Goal: Task Accomplishment & Management: Use online tool/utility

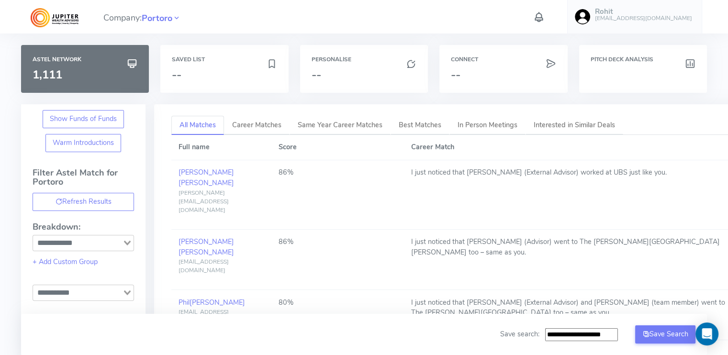
click at [68, 12] on img at bounding box center [55, 17] width 48 height 19
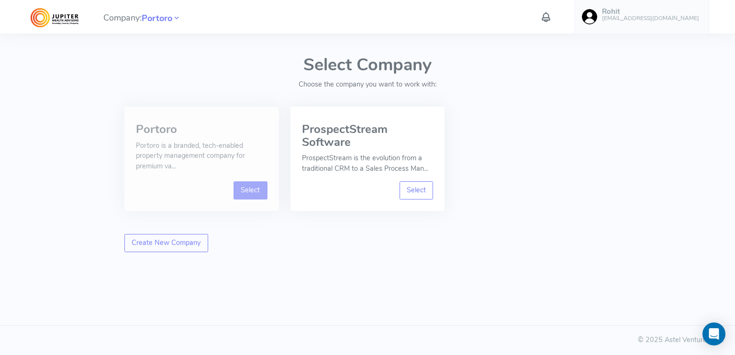
click at [248, 188] on link "Select" at bounding box center [251, 190] width 34 height 18
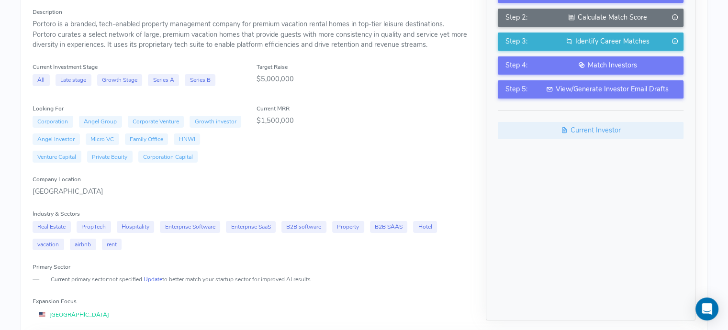
scroll to position [100, 0]
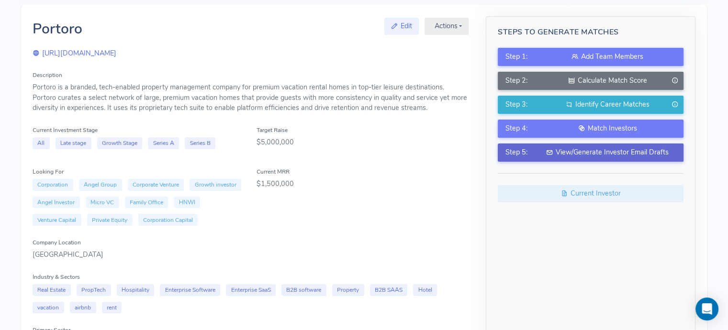
click at [589, 150] on div "View/Generate Investor Email Drafts" at bounding box center [607, 152] width 137 height 11
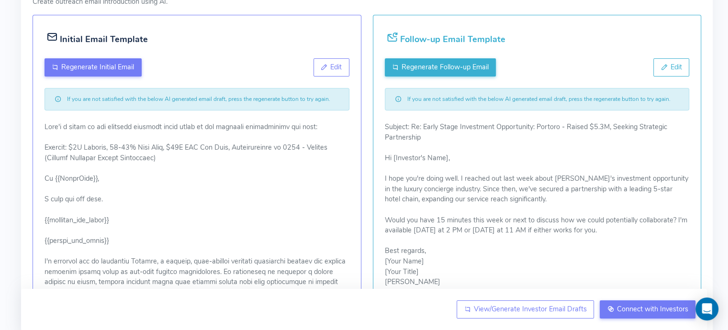
scroll to position [141, 0]
